Goal: Information Seeking & Learning: Learn about a topic

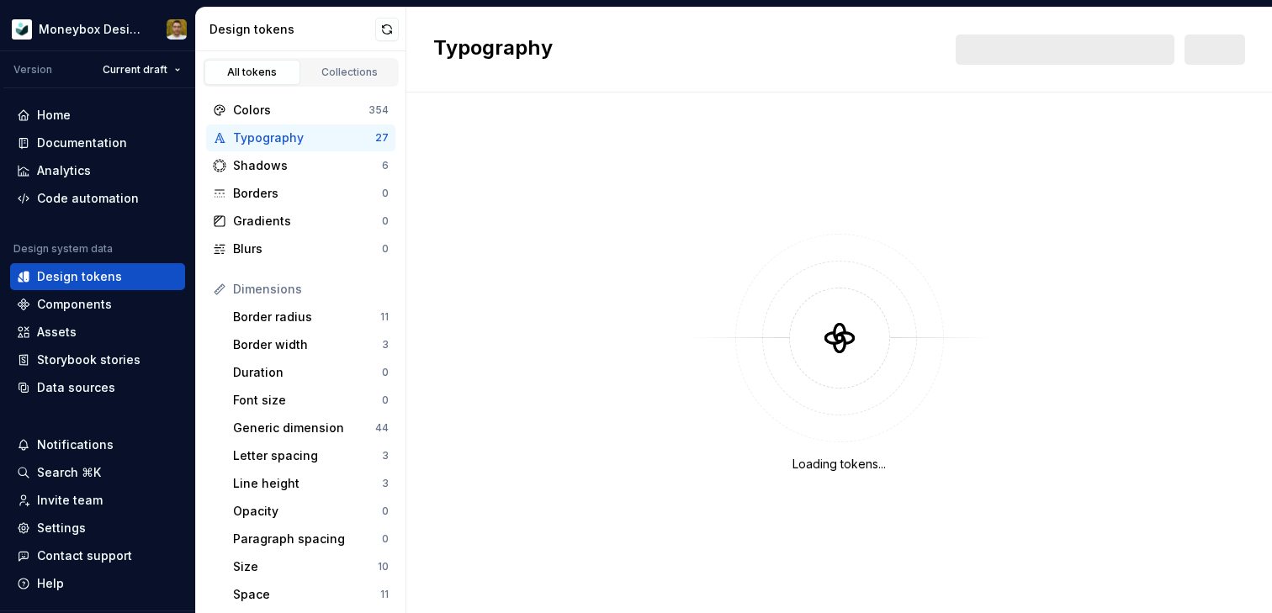
click at [706, 76] on div "Typography New" at bounding box center [839, 50] width 866 height 85
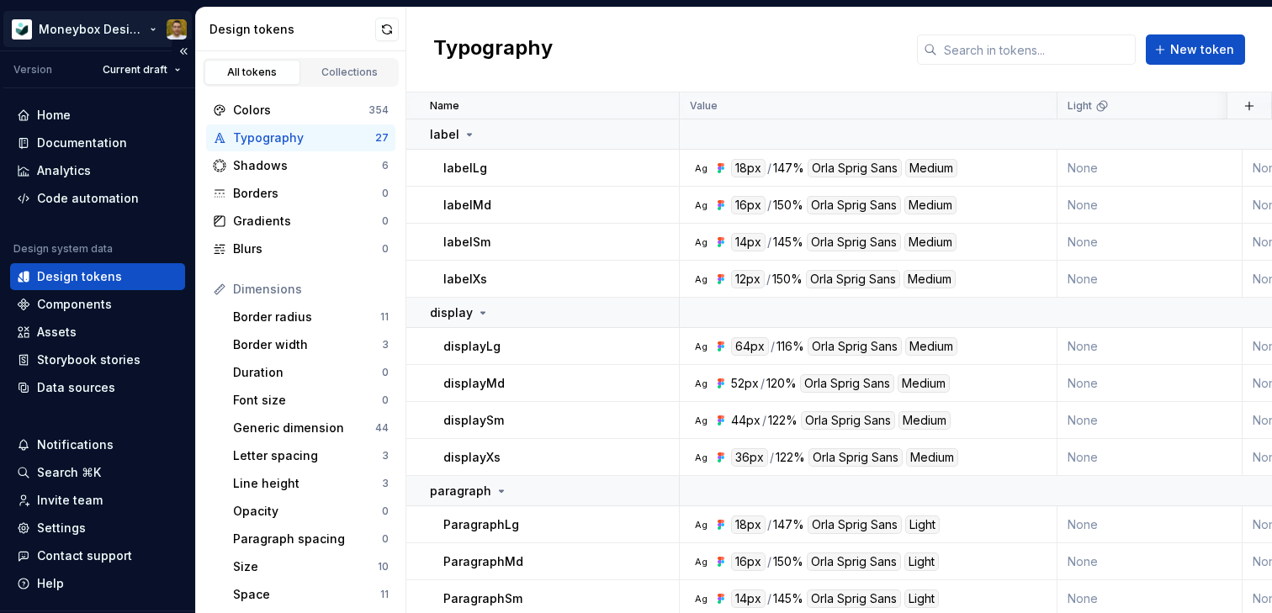
click at [109, 38] on html "Moneybox Design System Version Current draft Home Documentation Analytics Code …" at bounding box center [636, 306] width 1272 height 613
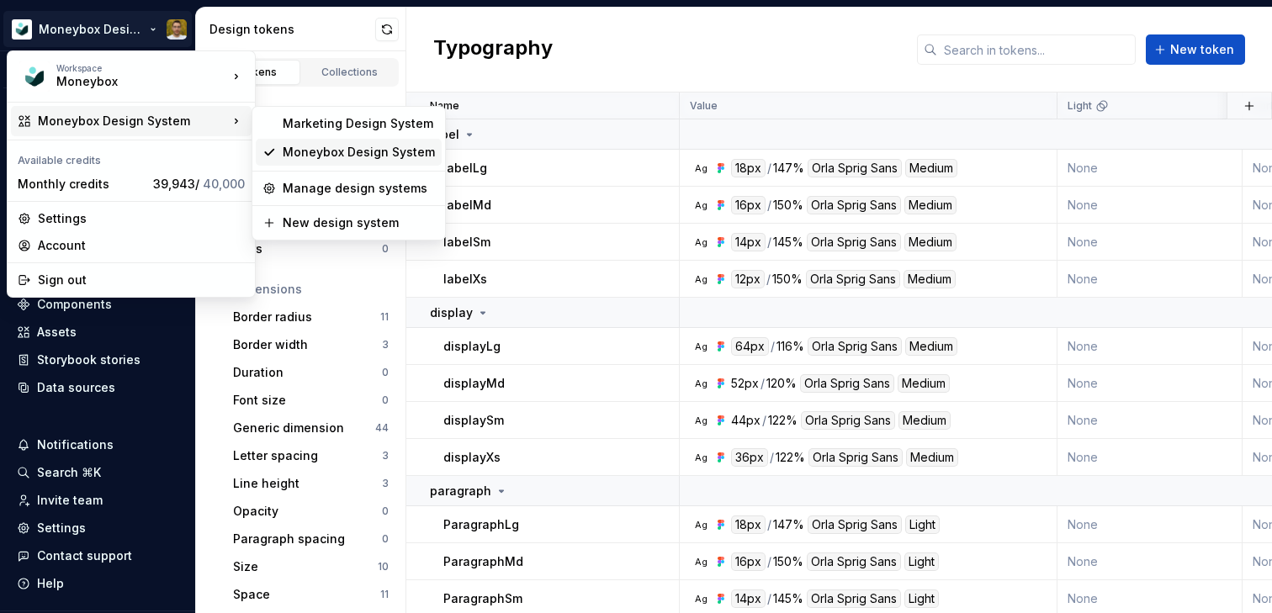
click at [313, 156] on div "Moneybox Design System" at bounding box center [359, 152] width 152 height 17
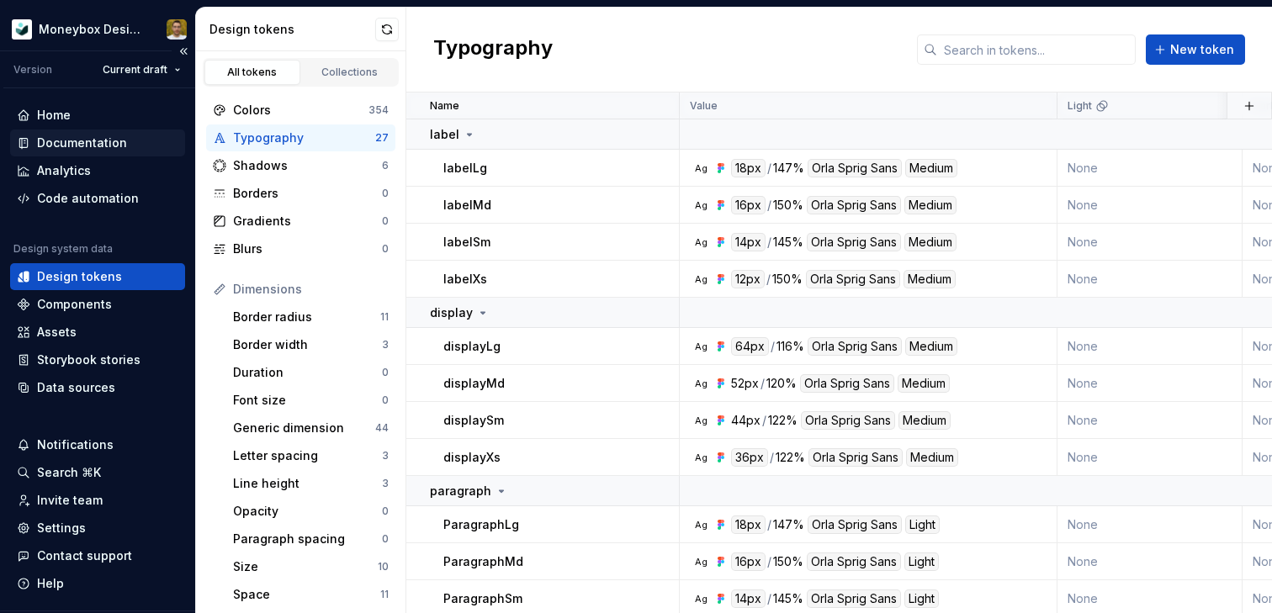
click at [119, 147] on div "Documentation" at bounding box center [82, 143] width 90 height 17
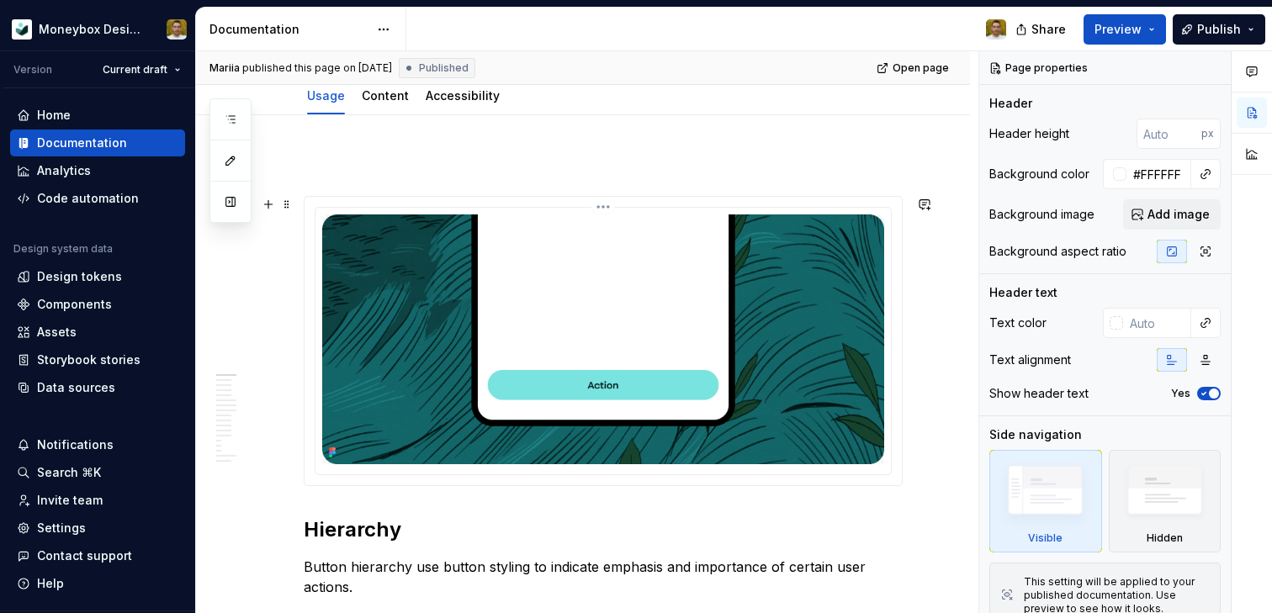
scroll to position [204, 0]
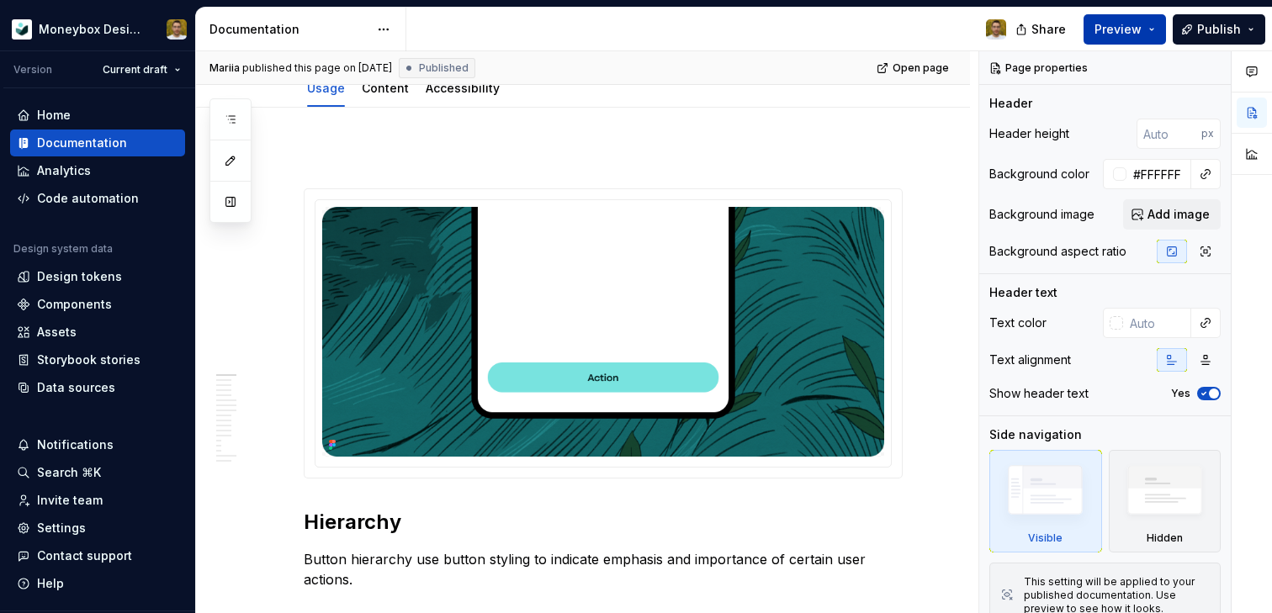
click at [1145, 28] on button "Preview" at bounding box center [1124, 29] width 82 height 30
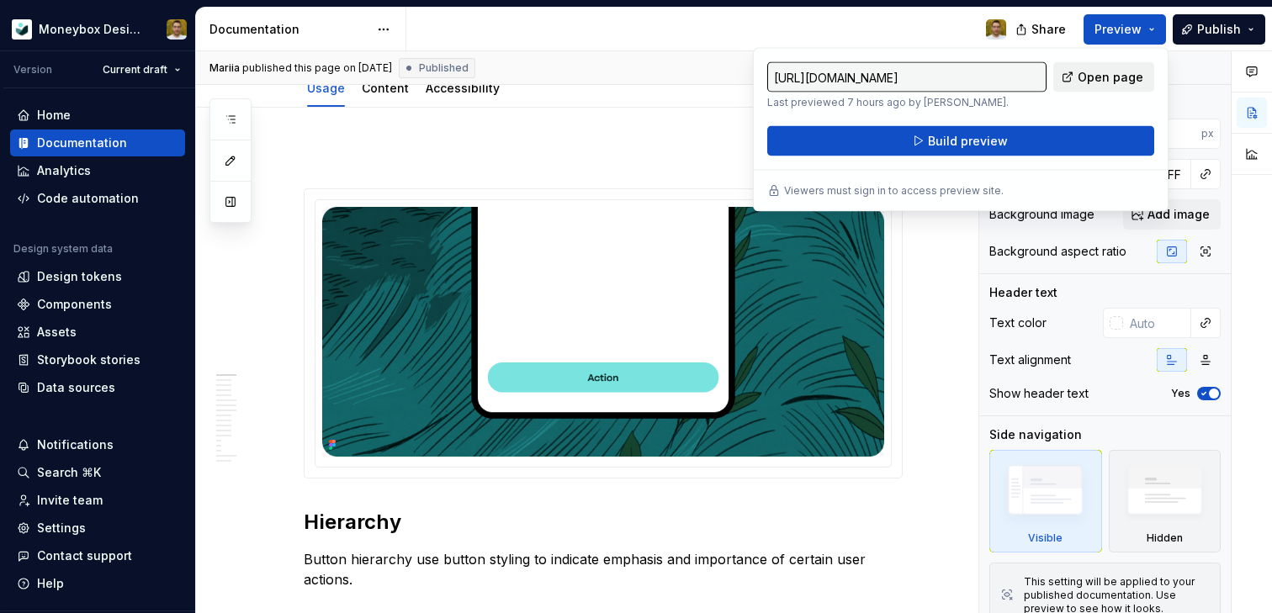
click at [1105, 82] on span "Open page" at bounding box center [1111, 77] width 66 height 17
type textarea "*"
